Goal: Transaction & Acquisition: Book appointment/travel/reservation

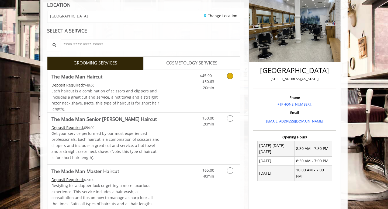
click at [228, 80] on link "Grooming services" at bounding box center [229, 80] width 14 height 21
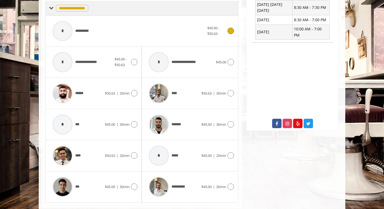
scroll to position [232, 0]
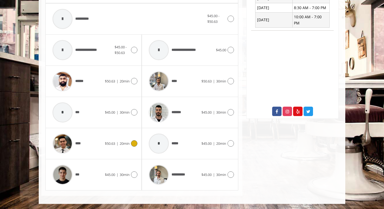
click at [132, 145] on icon at bounding box center [134, 144] width 6 height 6
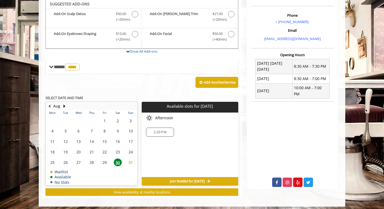
scroll to position [160, 0]
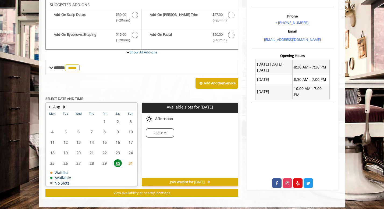
click at [131, 164] on span "31" at bounding box center [131, 164] width 8 height 8
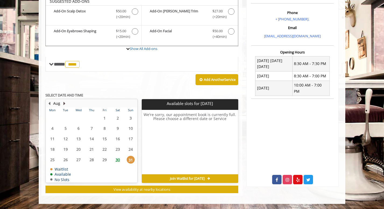
click at [64, 102] on button "Next Month" at bounding box center [64, 104] width 4 height 6
click at [64, 119] on span "2" at bounding box center [66, 118] width 8 height 8
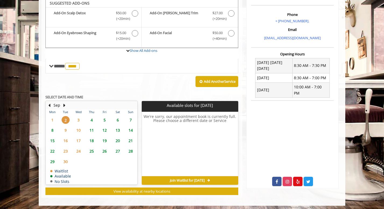
click at [80, 117] on td "3" at bounding box center [78, 120] width 13 height 10
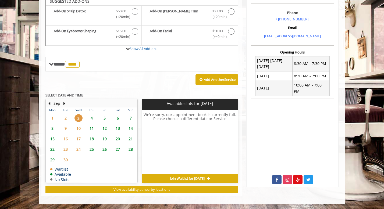
click at [92, 120] on span "4" at bounding box center [92, 118] width 8 height 8
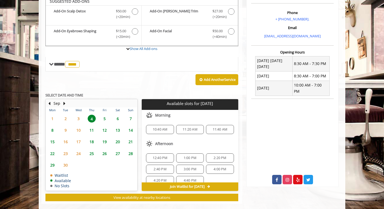
scroll to position [171, 0]
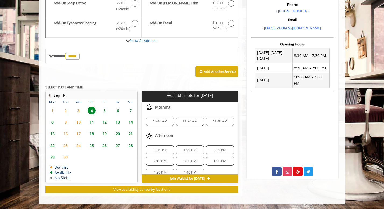
click at [49, 95] on button "Previous Month" at bounding box center [49, 96] width 4 height 6
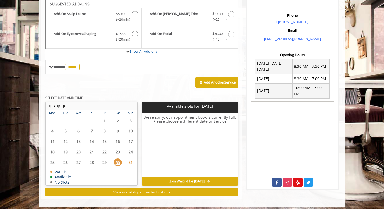
scroll to position [160, 0]
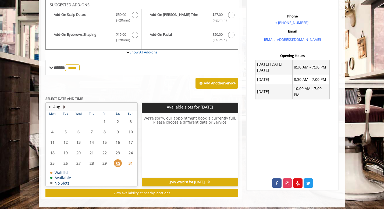
click at [64, 107] on button "Next Month" at bounding box center [64, 107] width 4 height 6
click at [92, 122] on span "4" at bounding box center [92, 122] width 8 height 8
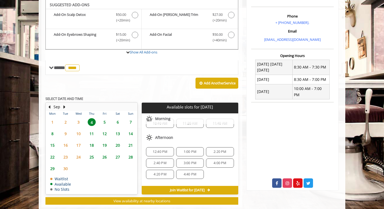
scroll to position [36, 0]
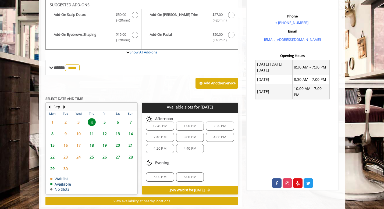
click at [119, 123] on span "6" at bounding box center [118, 122] width 8 height 8
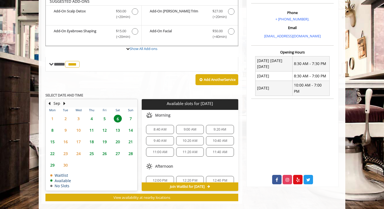
scroll to position [171, 0]
